Goal: Transaction & Acquisition: Purchase product/service

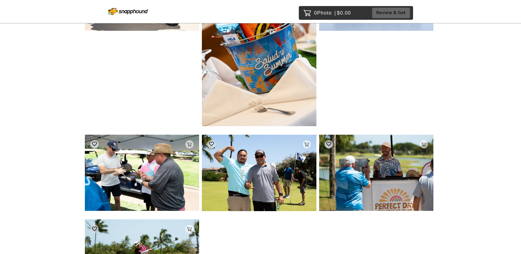
scroll to position [4506, 0]
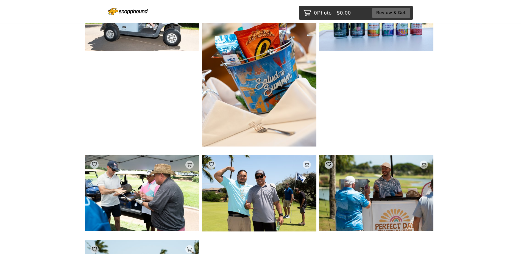
click at [202, 96] on div "Add to Cart Vote $0.00" at bounding box center [259, 62] width 115 height 174
click at [199, 155] on div "Add to Cart Vote $0.00" at bounding box center [142, 194] width 115 height 79
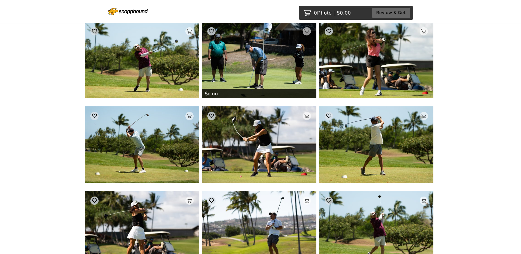
scroll to position [4726, 0]
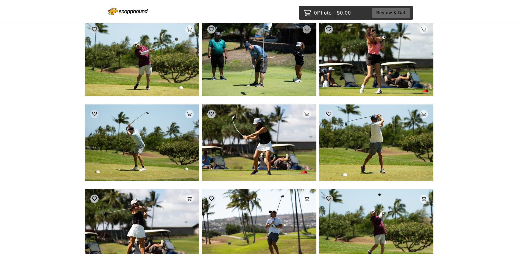
click at [389, 57] on img at bounding box center [376, 58] width 115 height 76
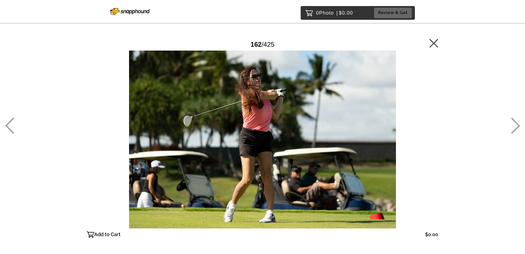
click at [432, 45] on icon at bounding box center [434, 43] width 9 height 9
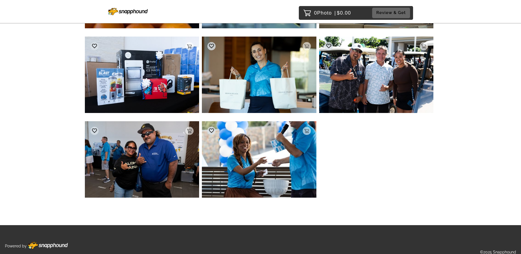
scroll to position [12308, 0]
